Goal: Task Accomplishment & Management: Manage account settings

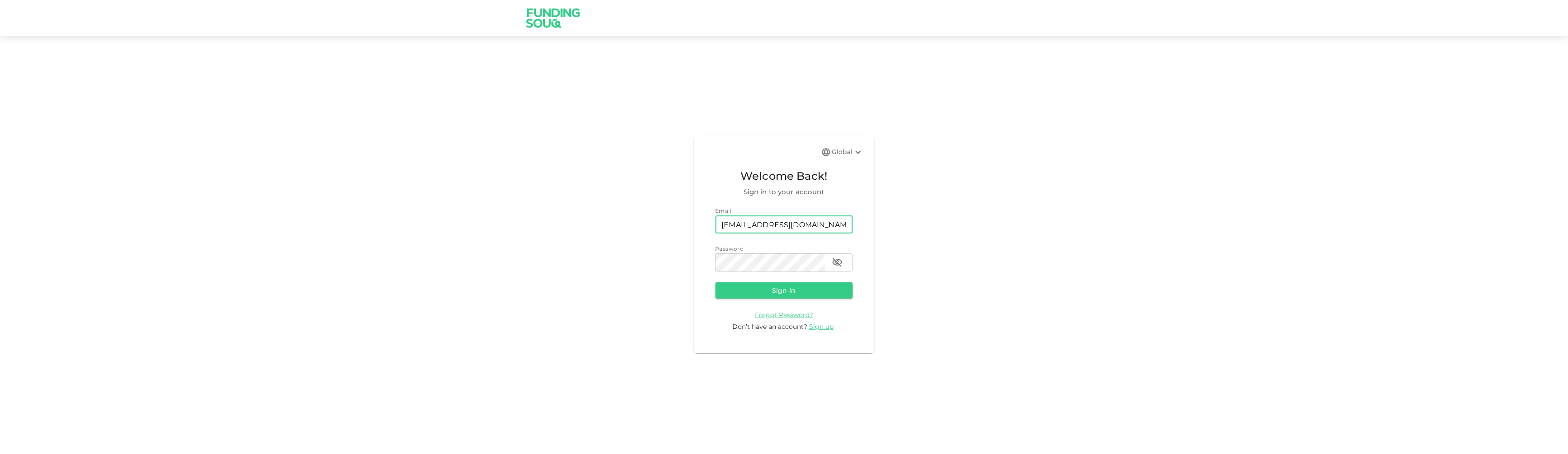
drag, startPoint x: 0, startPoint y: 0, endPoint x: 780, endPoint y: 225, distance: 811.8
click at [780, 225] on input "[EMAIL_ADDRESS][DOMAIN_NAME]" at bounding box center [785, 225] width 138 height 18
type input "[EMAIL_ADDRESS][DOMAIN_NAME]"
click at [765, 295] on button "Sign in" at bounding box center [785, 290] width 138 height 16
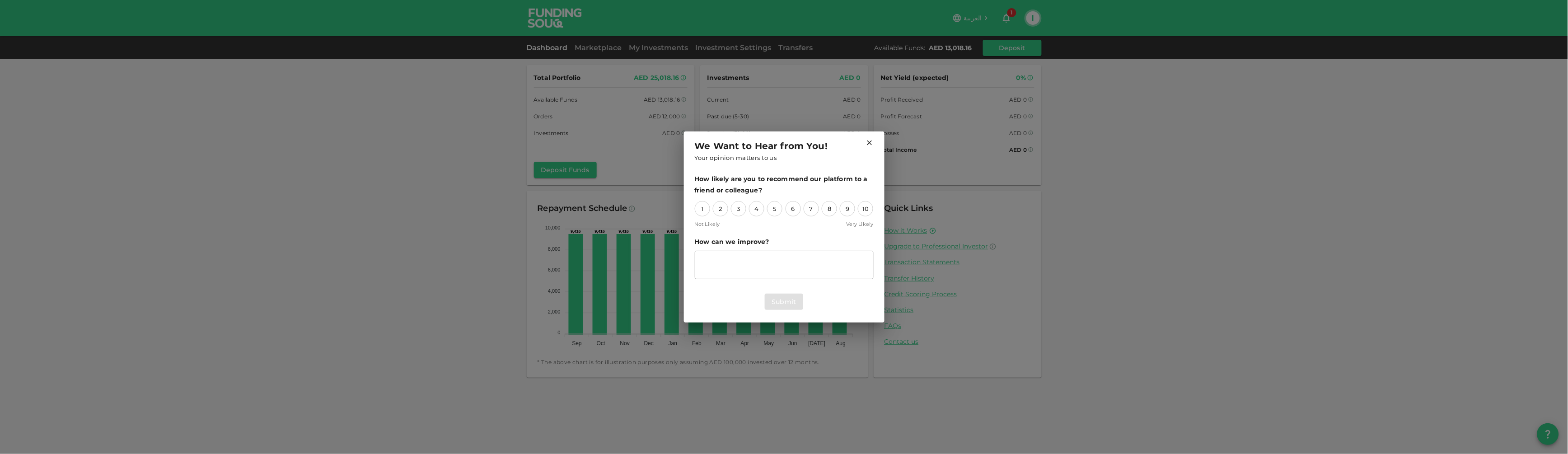
click at [870, 141] on icon at bounding box center [869, 142] width 8 height 8
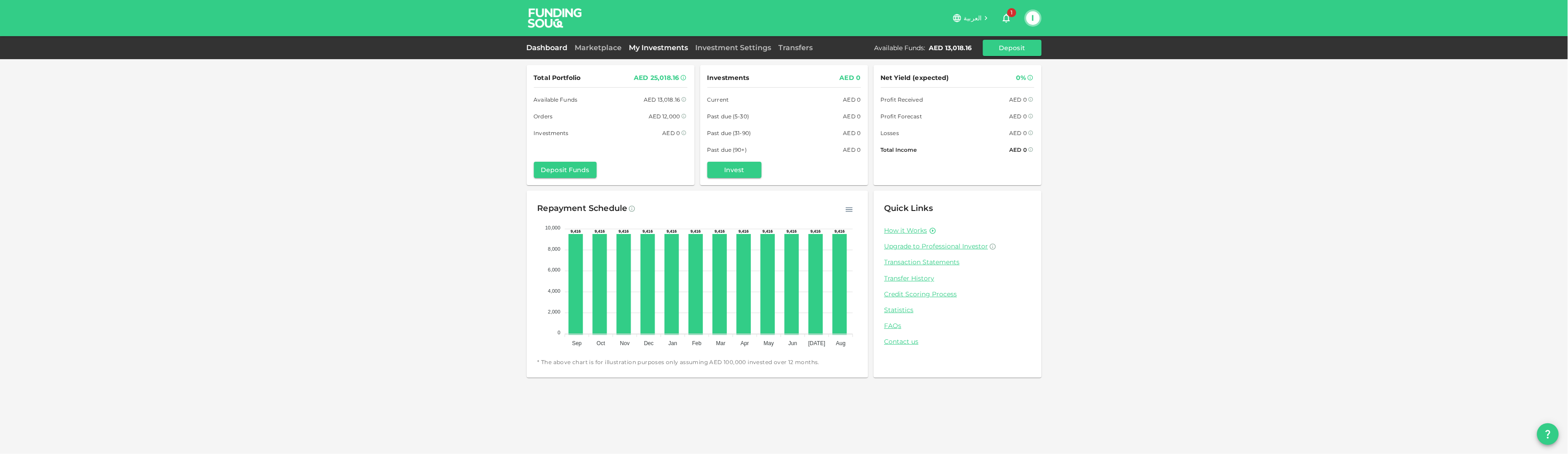
click at [630, 45] on link "My Investments" at bounding box center [659, 47] width 66 height 9
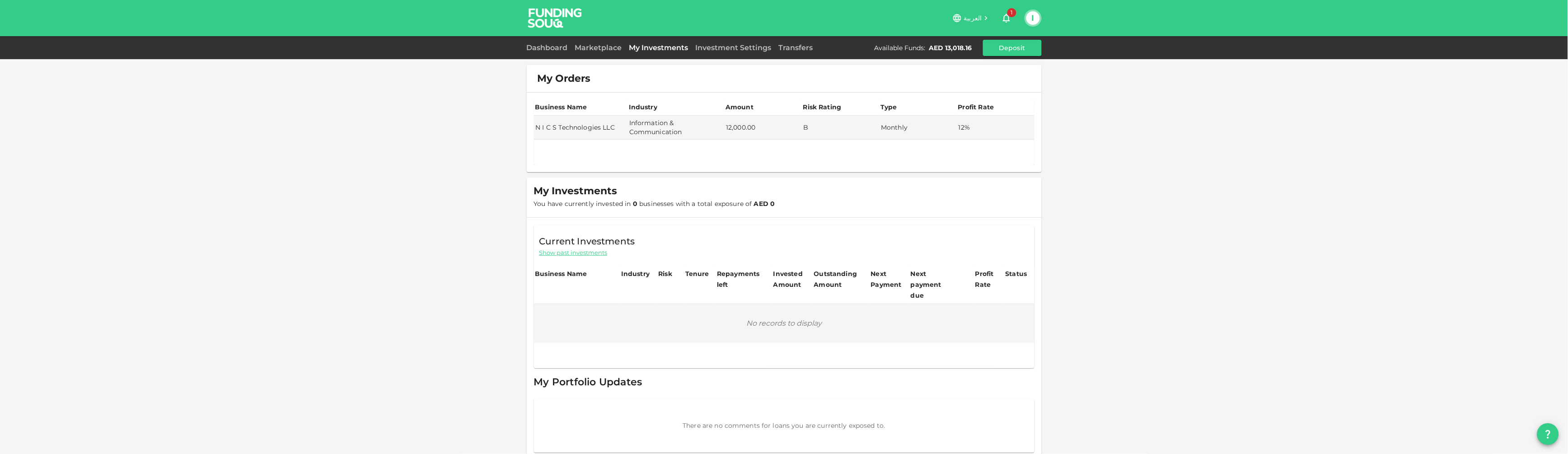
click at [1038, 16] on button "I" at bounding box center [1033, 18] width 13 height 13
click at [1035, 16] on div at bounding box center [784, 227] width 1568 height 454
drag, startPoint x: 619, startPoint y: 125, endPoint x: 535, endPoint y: 124, distance: 84.0
click at [535, 124] on td "N I C S Technologies LLC" at bounding box center [581, 127] width 94 height 24
copy td "N I C S Technologies LLC"
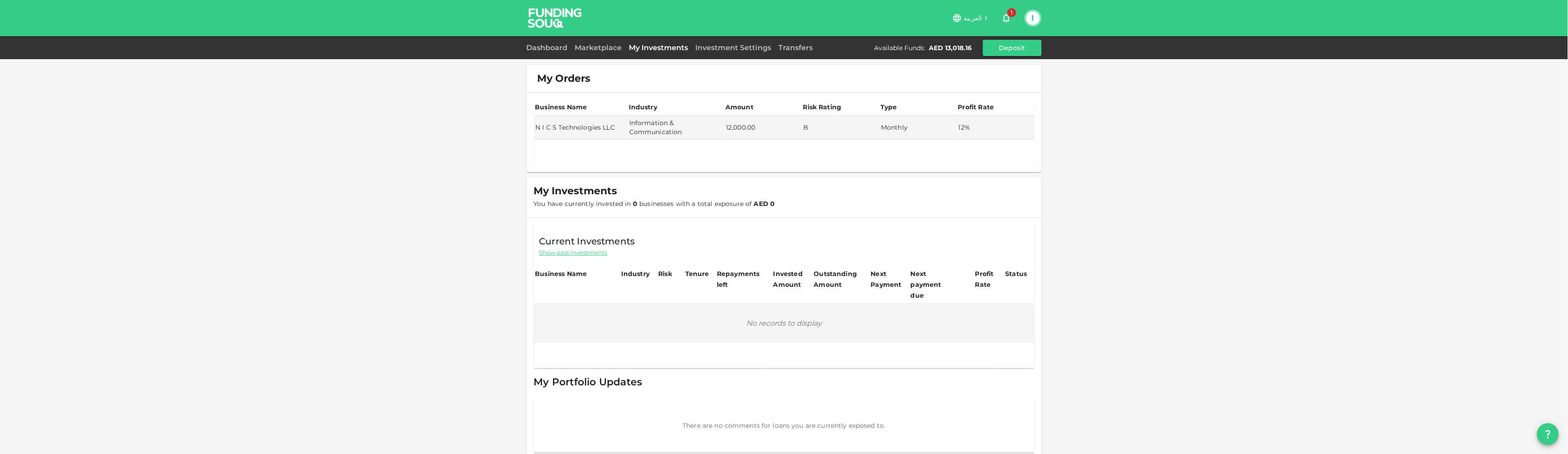
click at [486, 155] on div "My Orders Business Name Industry Amount Risk Rating Type Profit Rate N I C S Te…" at bounding box center [784, 232] width 1568 height 465
drag, startPoint x: 615, startPoint y: 127, endPoint x: 537, endPoint y: 127, distance: 78.0
click at [537, 127] on td "N I C S Technologies LLC" at bounding box center [581, 127] width 94 height 24
copy td "N I C S Technologies LLC"
click at [1027, 16] on button "I" at bounding box center [1033, 18] width 13 height 13
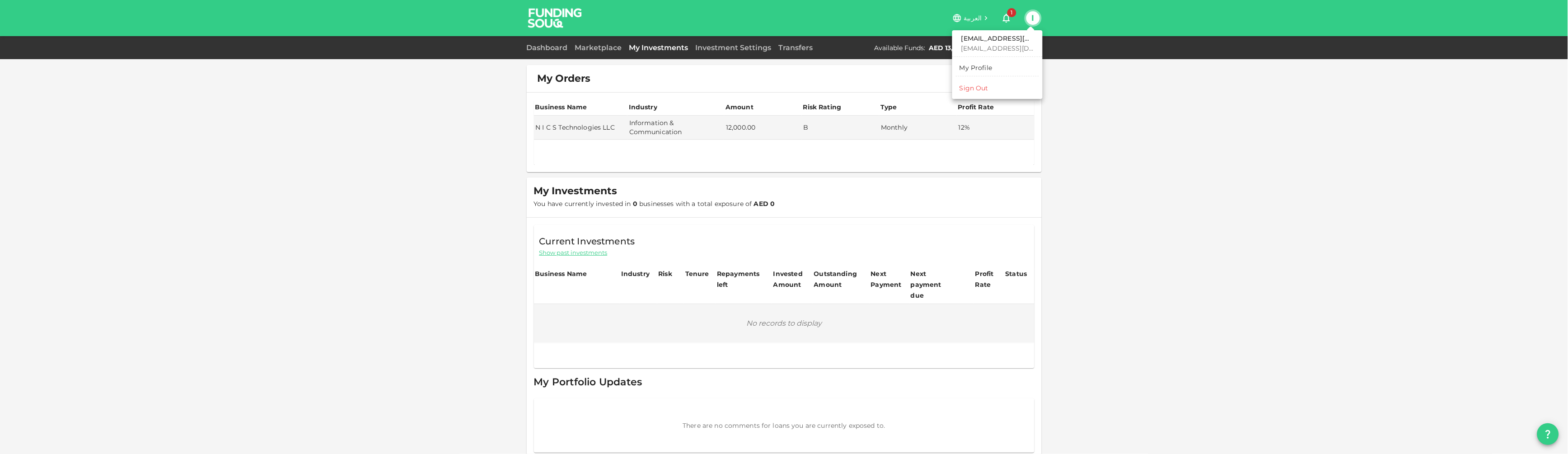
click at [976, 85] on div "Sign Out" at bounding box center [973, 88] width 29 height 9
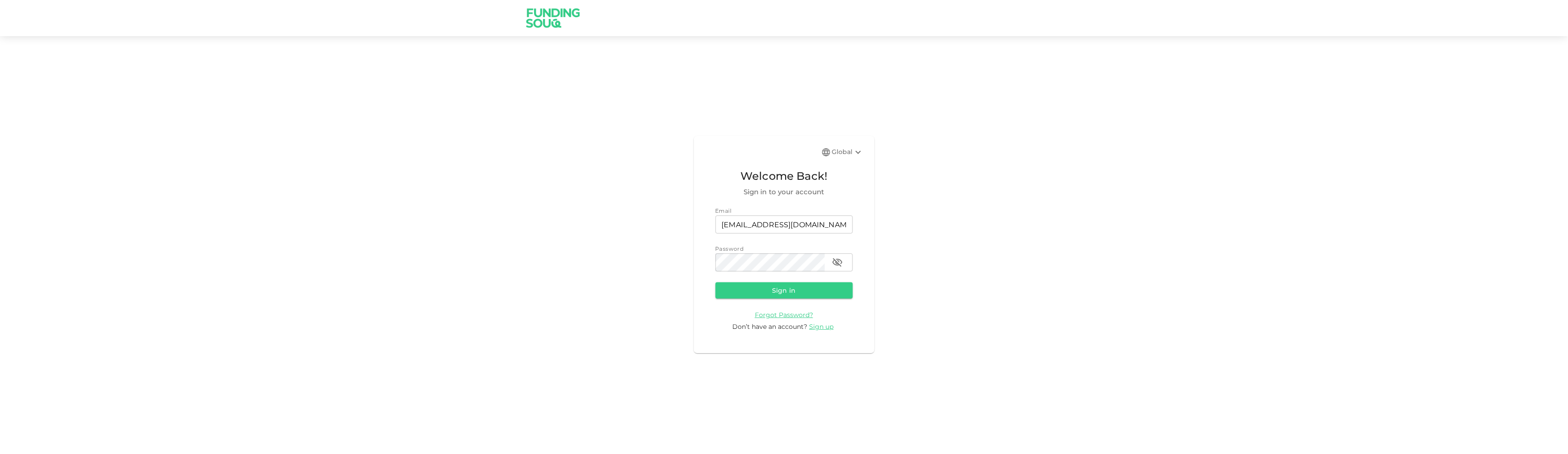
click at [799, 213] on div "Email" at bounding box center [785, 211] width 138 height 9
click at [799, 218] on input "[EMAIL_ADDRESS][DOMAIN_NAME]" at bounding box center [785, 225] width 138 height 18
type input "[EMAIL_ADDRESS][DOMAIN_NAME]"
click at [809, 293] on button "Sign in" at bounding box center [785, 290] width 138 height 16
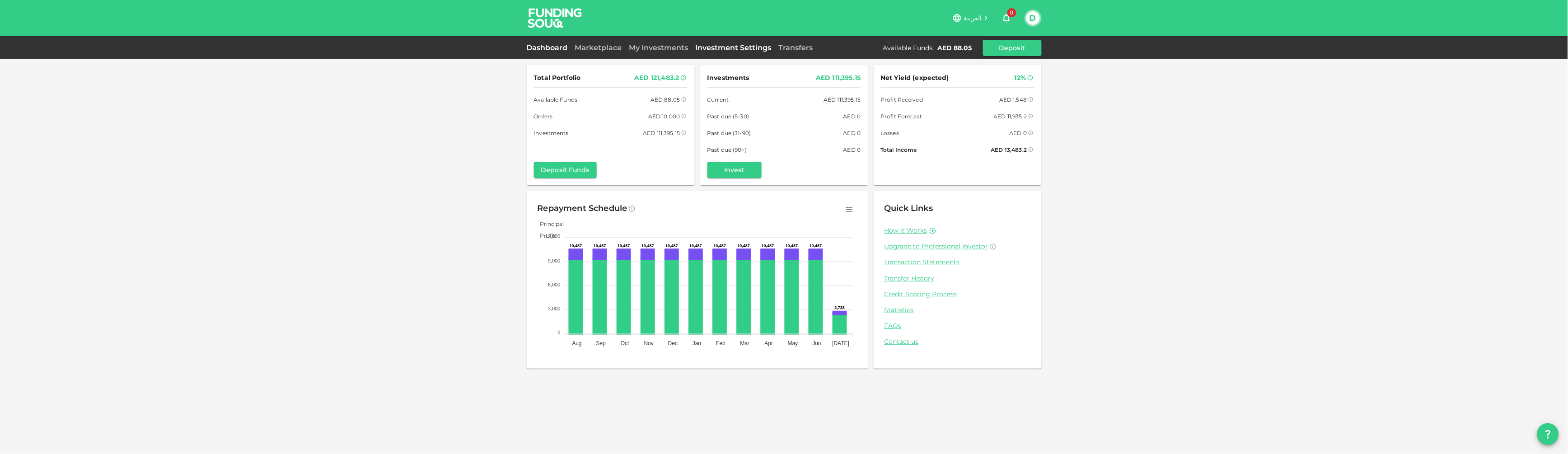
click at [721, 43] on link "Investment Settings" at bounding box center [733, 47] width 83 height 9
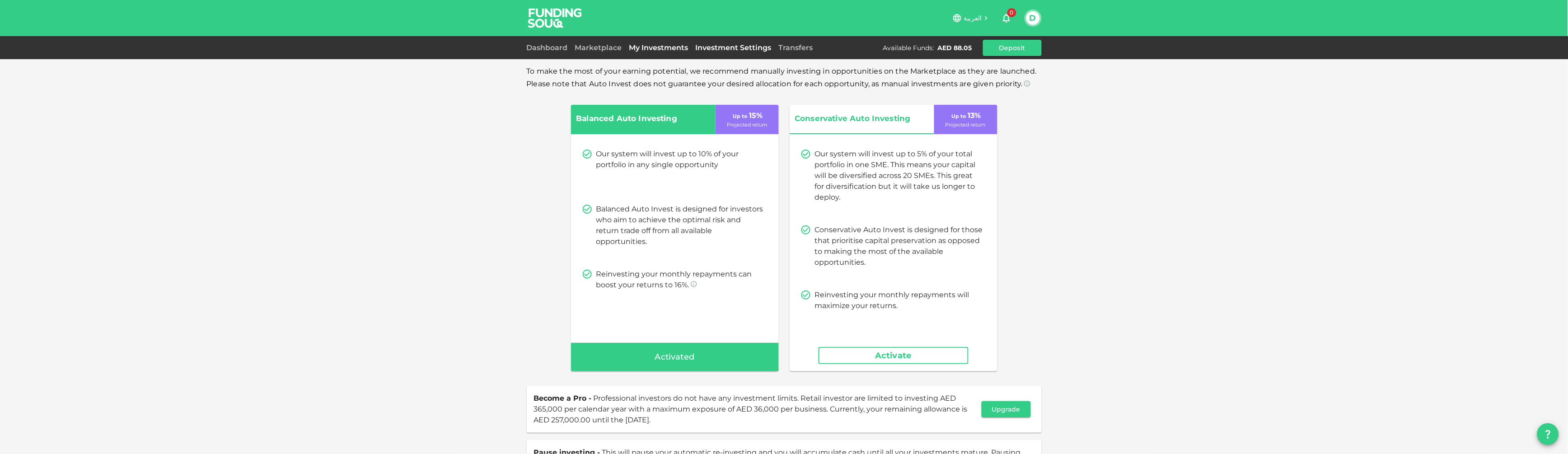
click at [667, 47] on link "My Investments" at bounding box center [659, 47] width 66 height 9
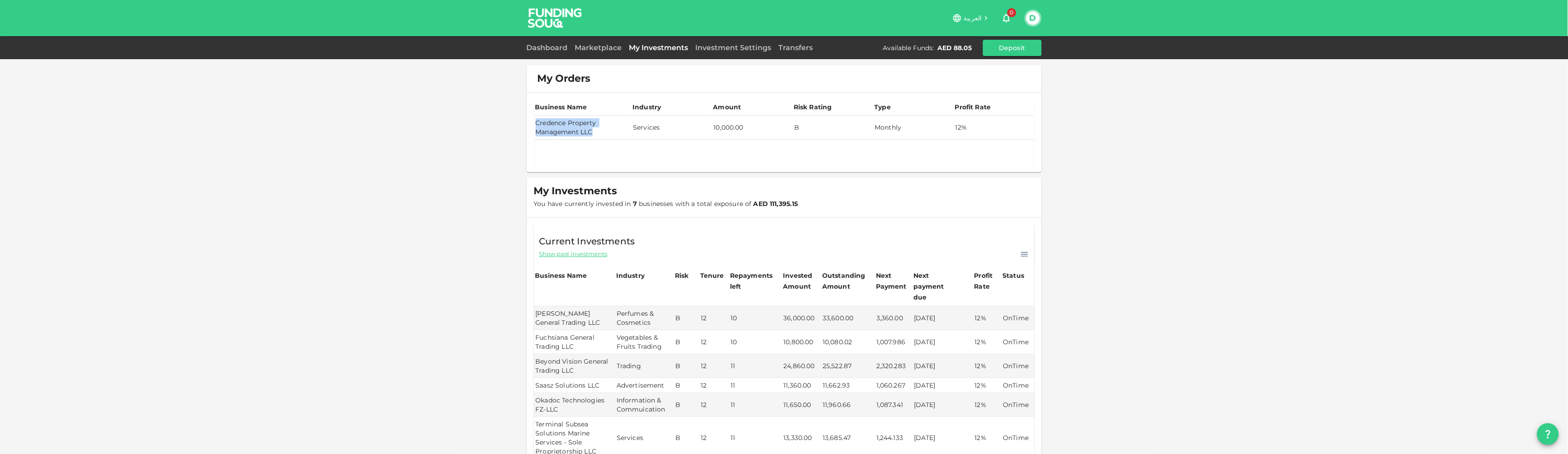
drag, startPoint x: 584, startPoint y: 132, endPoint x: 526, endPoint y: 125, distance: 58.4
click at [534, 125] on td "Credence Property Management LLC" at bounding box center [583, 127] width 97 height 24
copy td "Credence Property Management LLC"
click at [1026, 13] on div "D" at bounding box center [1033, 18] width 17 height 17
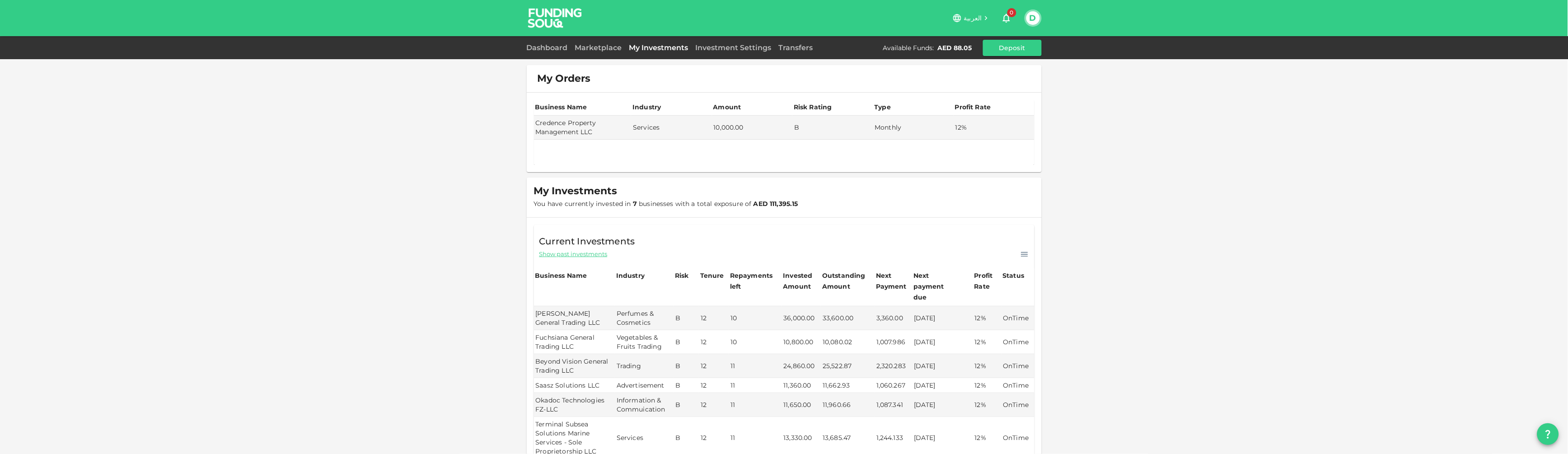
click at [1029, 15] on button "D" at bounding box center [1033, 18] width 13 height 13
click at [991, 93] on li "Sign Out" at bounding box center [997, 88] width 83 height 15
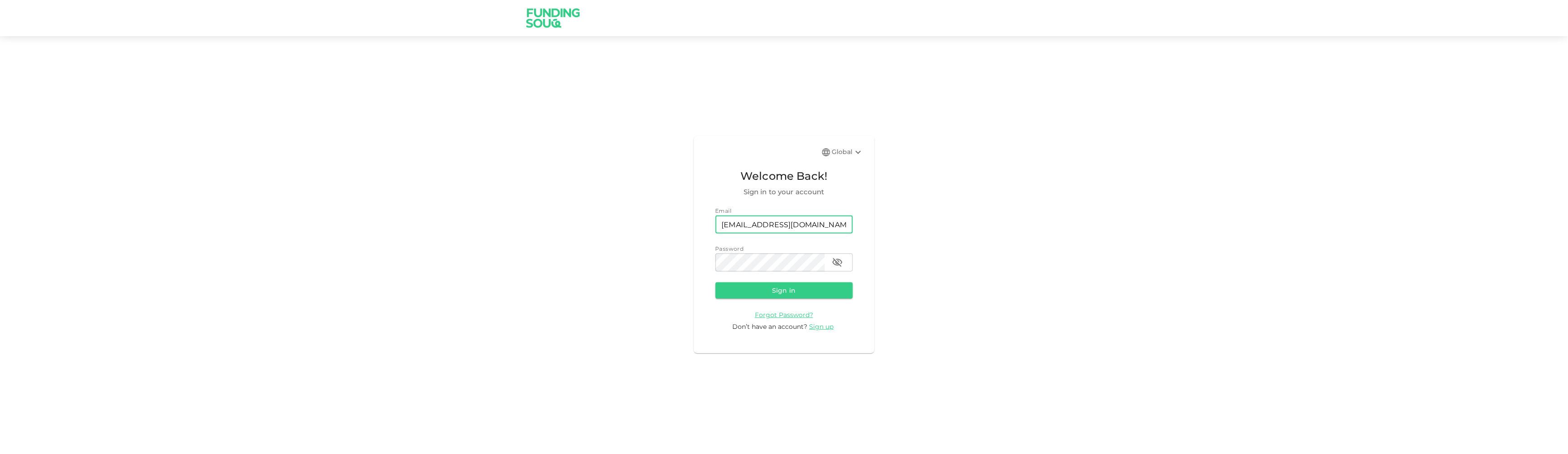
click at [775, 227] on input "[EMAIL_ADDRESS][DOMAIN_NAME]" at bounding box center [785, 225] width 138 height 18
type input "[EMAIL_ADDRESS][DOMAIN_NAME]"
click at [794, 284] on button "Sign in" at bounding box center [785, 290] width 138 height 16
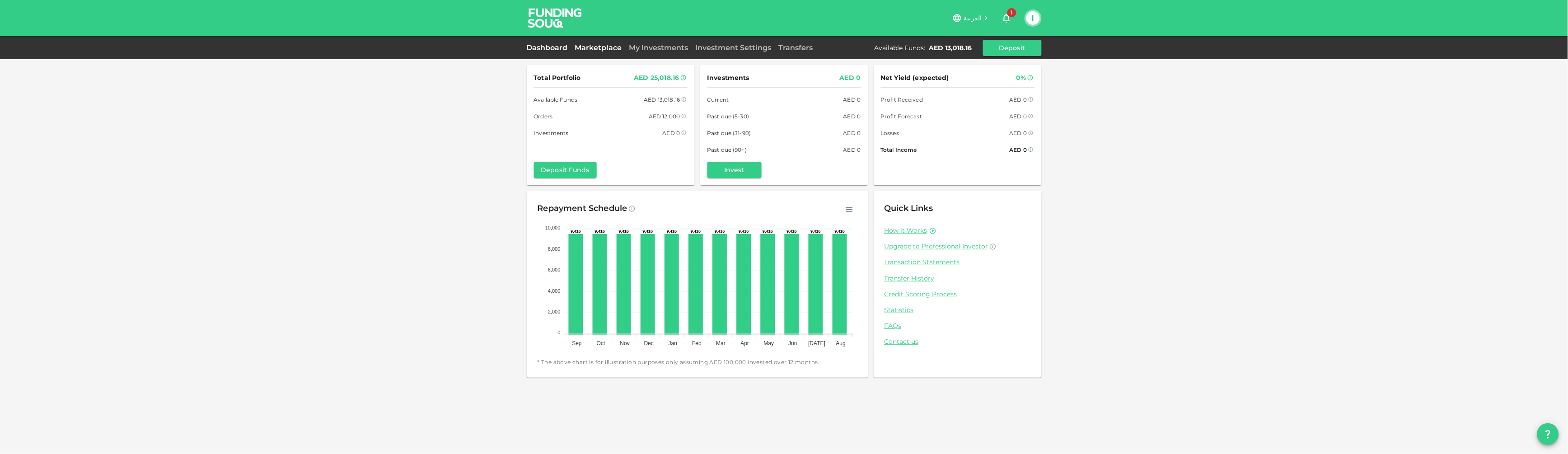
click at [587, 49] on link "Marketplace" at bounding box center [598, 47] width 54 height 9
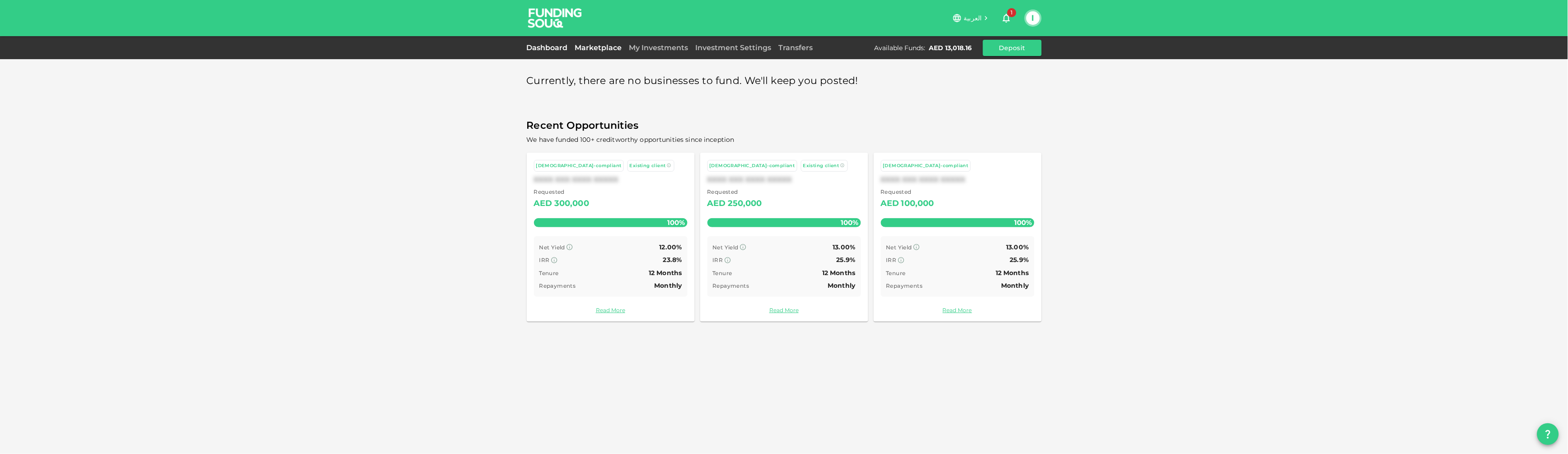
click at [550, 46] on link "Dashboard" at bounding box center [548, 47] width 44 height 9
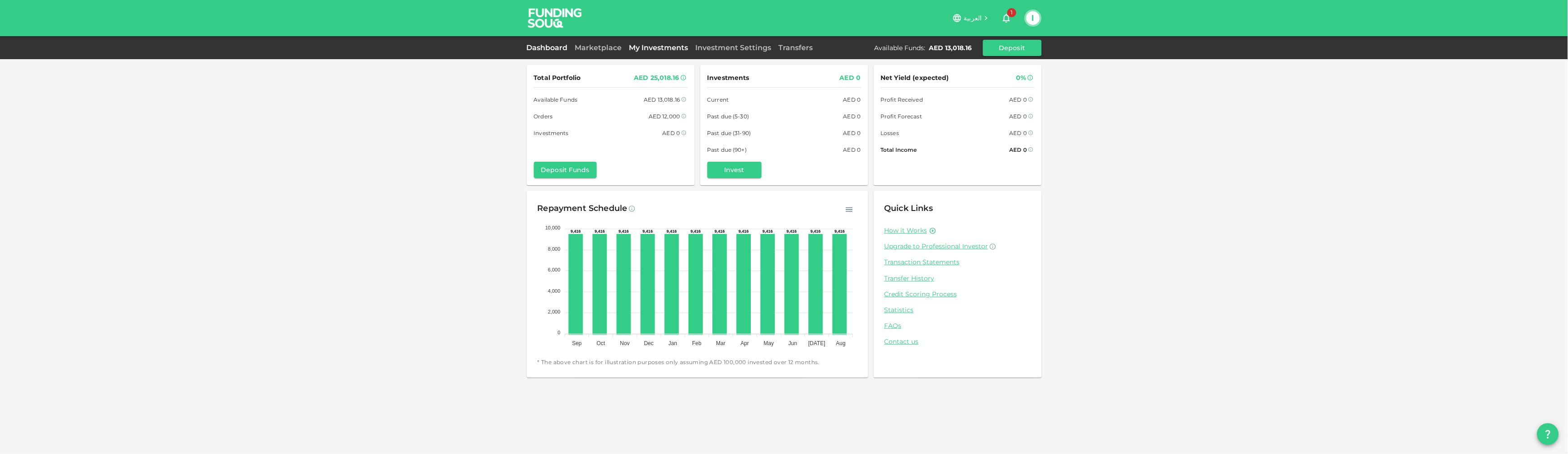
click at [669, 46] on link "My Investments" at bounding box center [659, 47] width 66 height 9
